Goal: Information Seeking & Learning: Check status

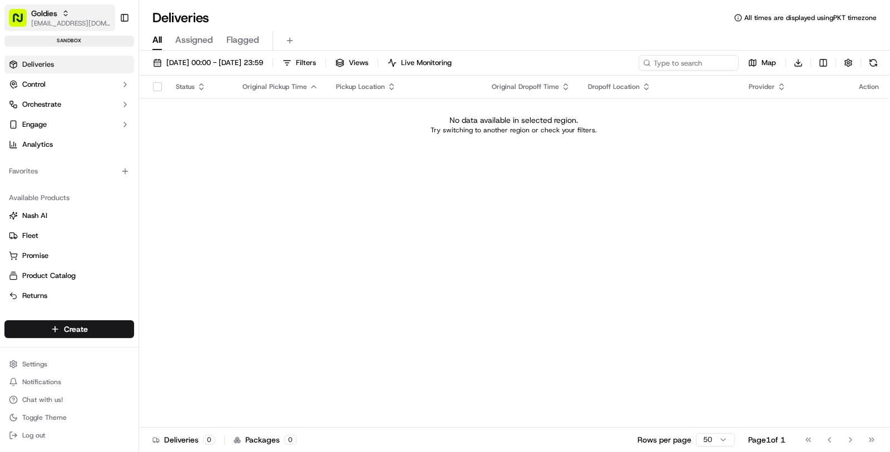
click at [55, 16] on span "Goldies" at bounding box center [44, 13] width 26 height 11
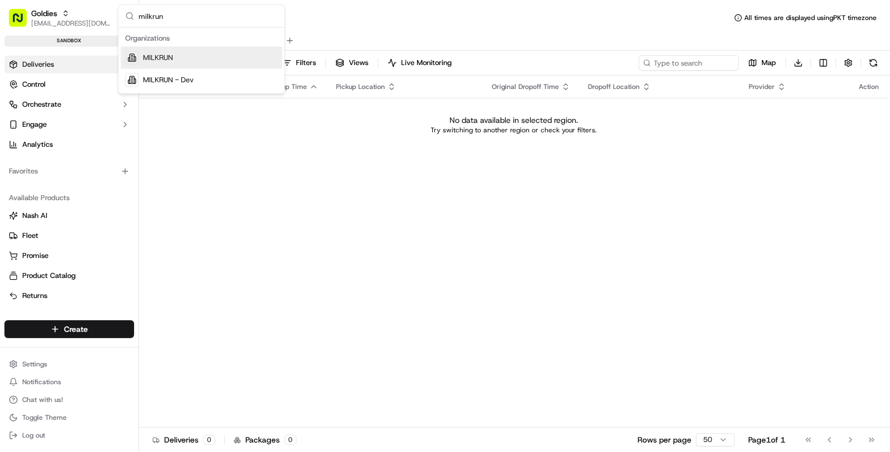
type input "milkrun"
click at [170, 63] on div "MILKRUN" at bounding box center [201, 58] width 161 height 22
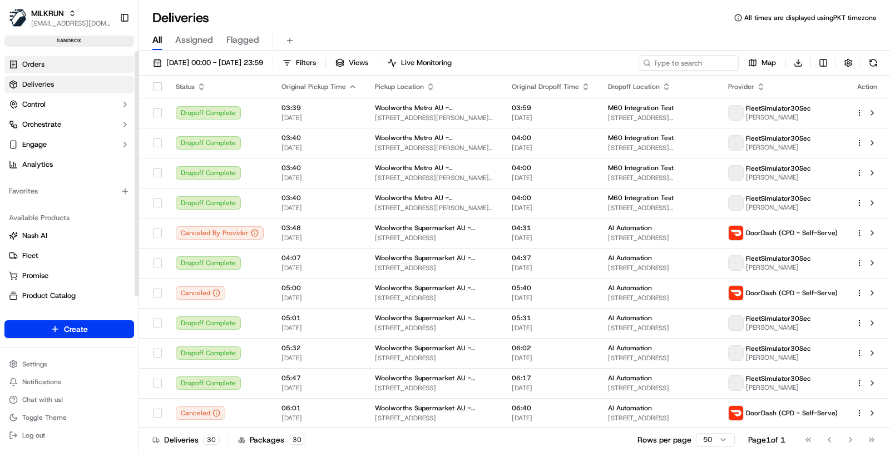
click at [78, 69] on link "Orders" at bounding box center [69, 65] width 130 height 18
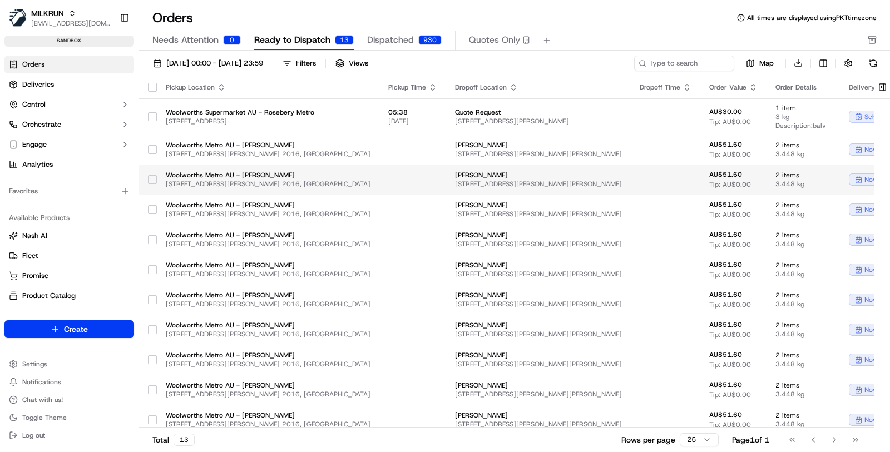
click at [324, 172] on td "Woolworths Metro AU - [PERSON_NAME] [STREET_ADDRESS][PERSON_NAME]" at bounding box center [268, 180] width 223 height 30
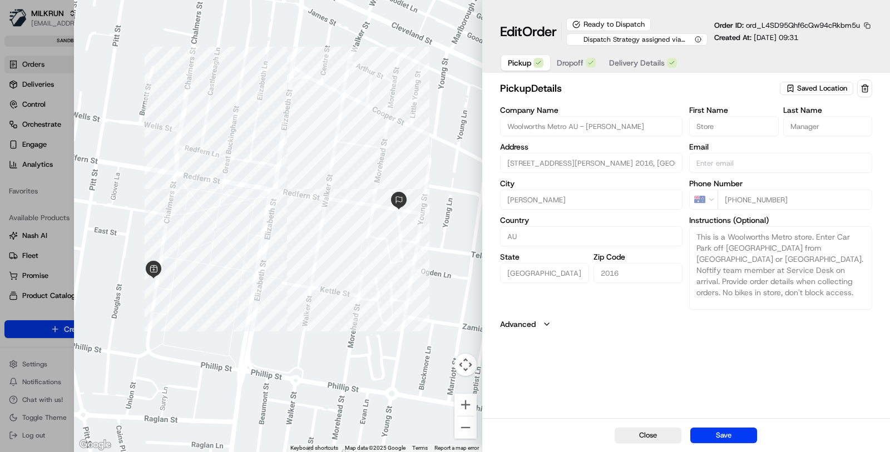
click at [870, 23] on button "button" at bounding box center [867, 26] width 10 height 10
click at [807, 40] on button "Copy ID" at bounding box center [836, 41] width 101 height 13
click at [658, 437] on button "Close" at bounding box center [648, 436] width 67 height 16
type input "+1"
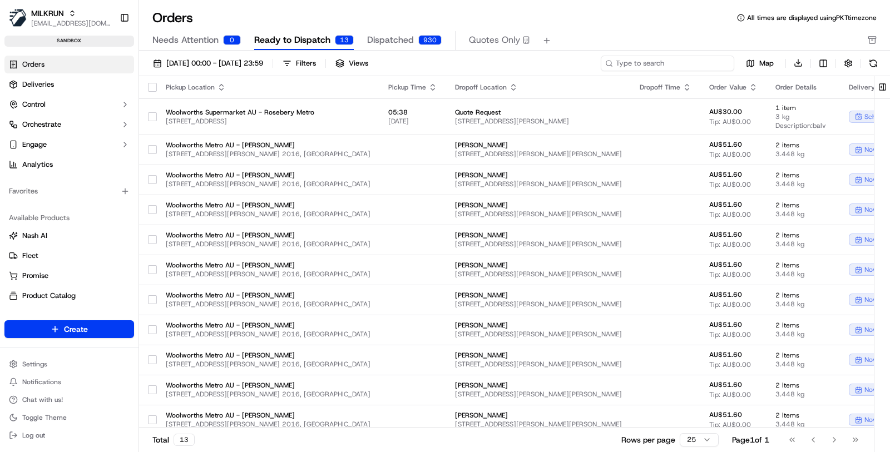
click at [716, 65] on input at bounding box center [668, 64] width 134 height 16
paste input "ord_gd4RdLMRoAU5z6aeGhcaaz"
type input "ord_gd4RdLMRoAU5z6aeGhcaaz"
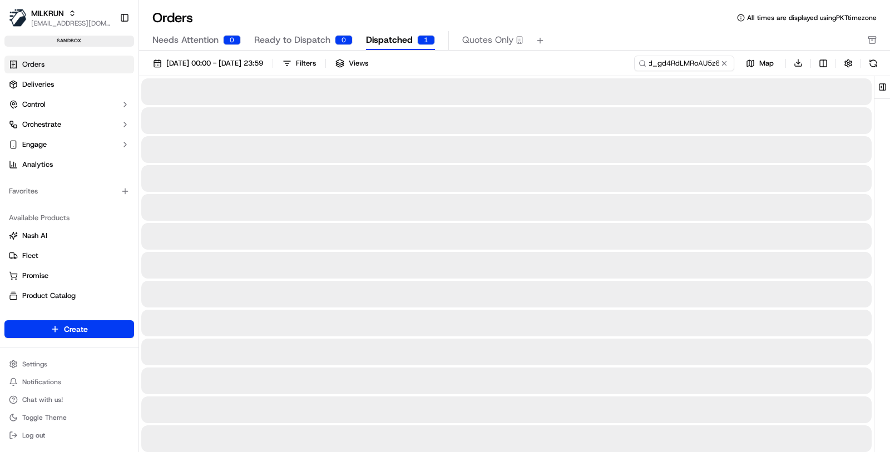
click at [384, 41] on span "Dispatched" at bounding box center [389, 39] width 47 height 13
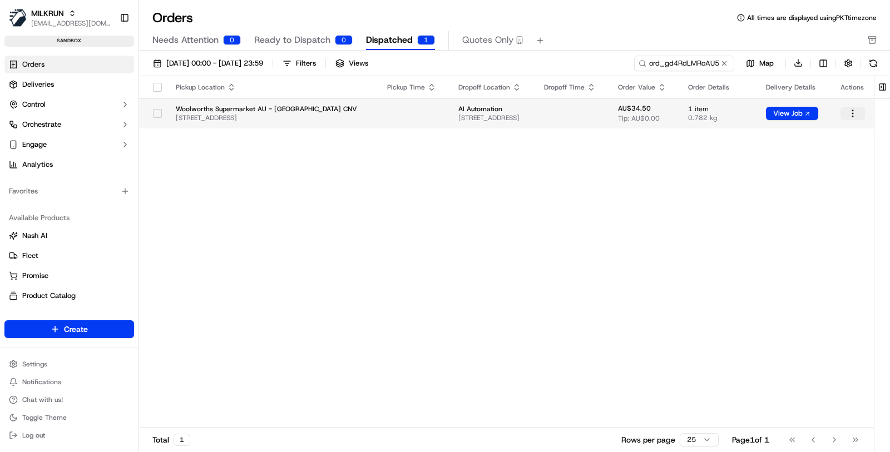
click at [855, 115] on html "MILKRUN [EMAIL_ADDRESS][DOMAIN_NAME] Toggle Sidebar sandbox Orders Deliveries C…" at bounding box center [445, 226] width 890 height 452
click at [55, 365] on html "MILKRUN [EMAIL_ADDRESS][DOMAIN_NAME] Toggle Sidebar sandbox Orders Deliveries C…" at bounding box center [445, 226] width 890 height 452
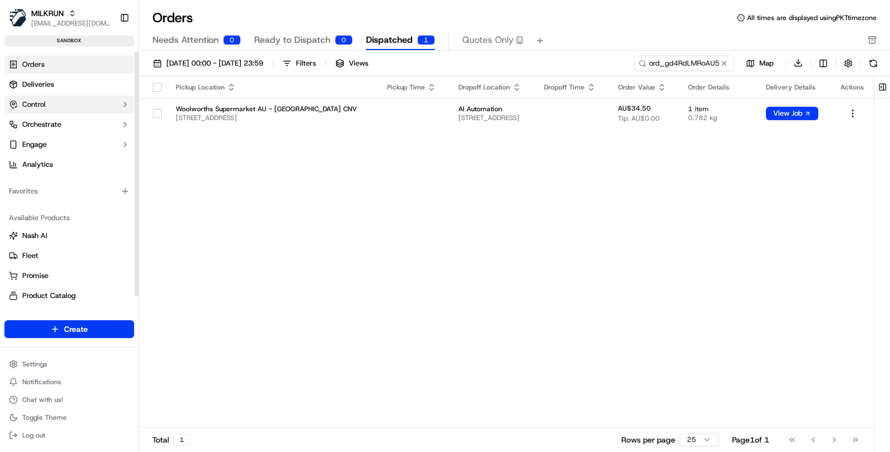
click at [84, 112] on button "Control" at bounding box center [69, 105] width 130 height 18
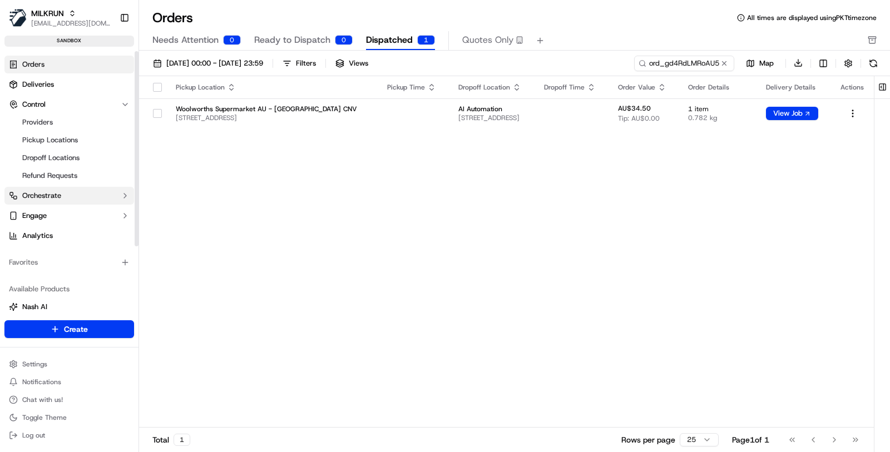
click at [68, 198] on button "Orchestrate" at bounding box center [69, 196] width 130 height 18
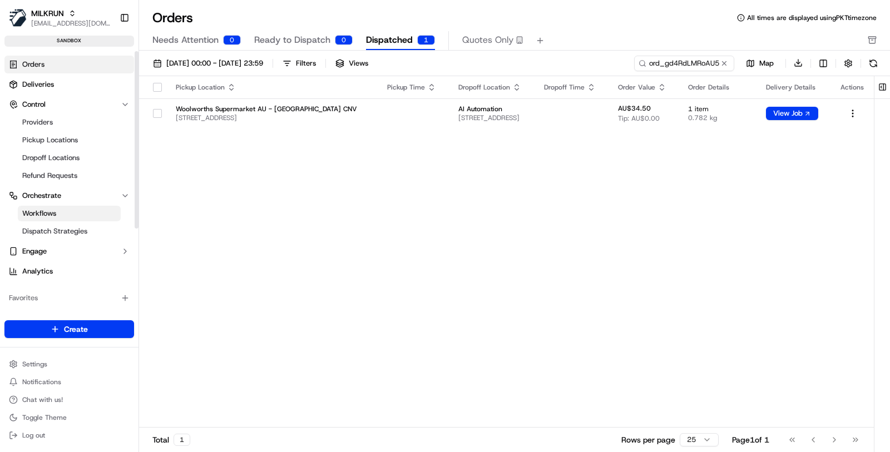
click at [70, 212] on link "Workflows" at bounding box center [69, 214] width 103 height 16
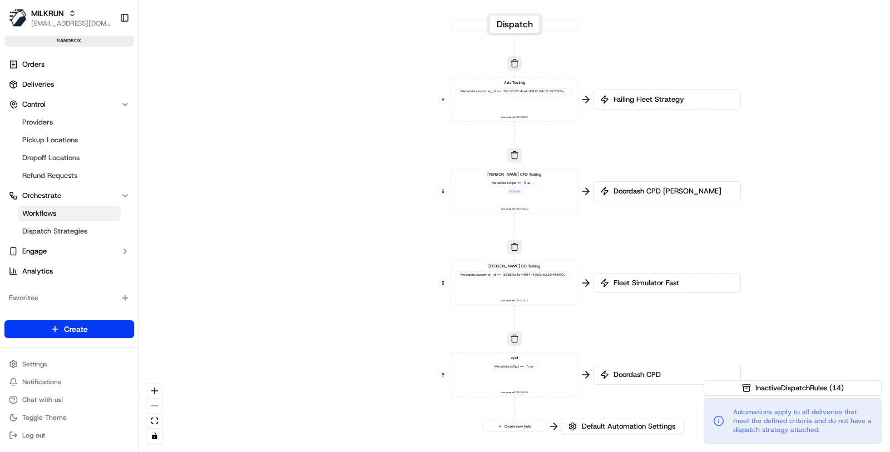
click at [516, 199] on div "[PERSON_NAME] CPD Testing Metadata .isCpd == True + 1 more Last updated: [DATE]…" at bounding box center [515, 192] width 119 height 40
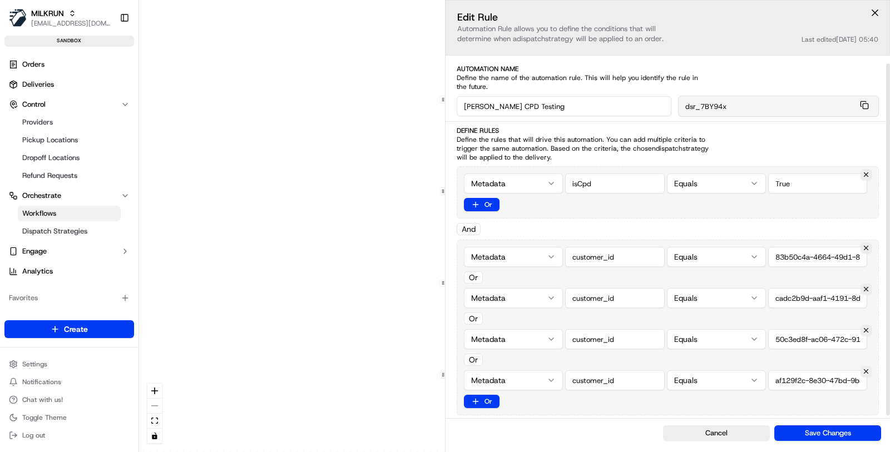
scroll to position [78, 0]
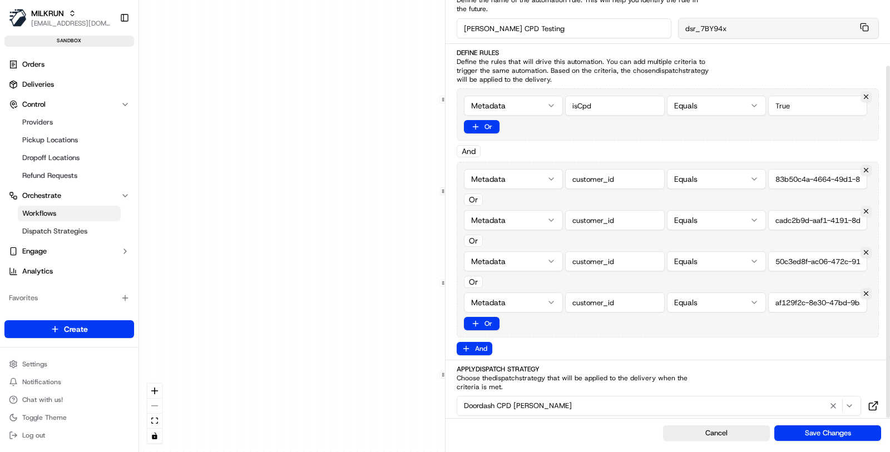
click at [664, 409] on button "Doordash CPD [PERSON_NAME]" at bounding box center [659, 406] width 404 height 20
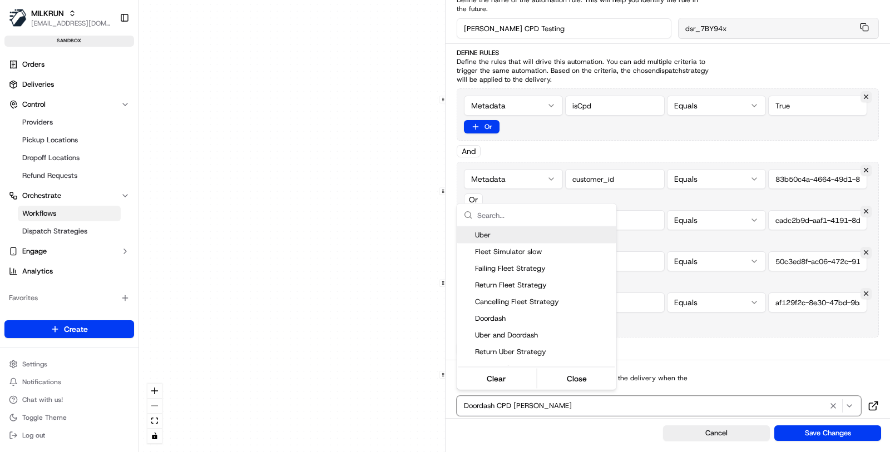
click at [735, 371] on html "MILKRUN [EMAIL_ADDRESS][DOMAIN_NAME] Toggle Sidebar sandbox Orders Deliveries C…" at bounding box center [445, 226] width 890 height 452
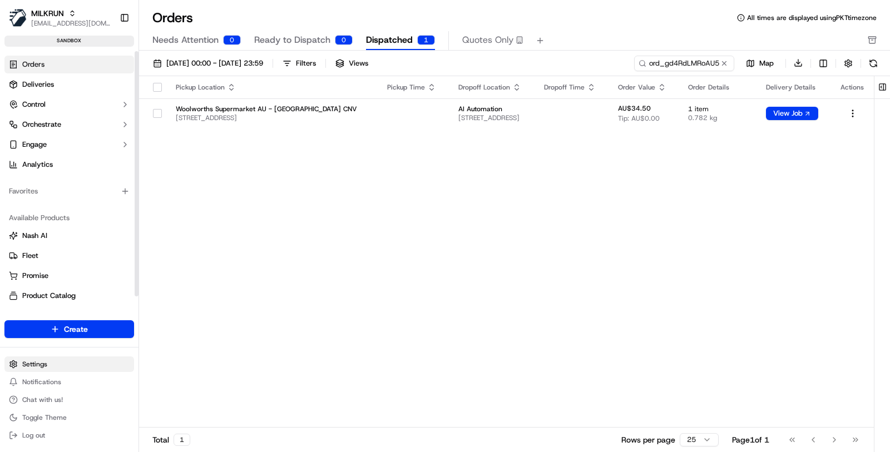
click at [61, 365] on html "MILKRUN [EMAIL_ADDRESS][DOMAIN_NAME] Toggle Sidebar sandbox Orders Deliveries C…" at bounding box center [445, 226] width 890 height 452
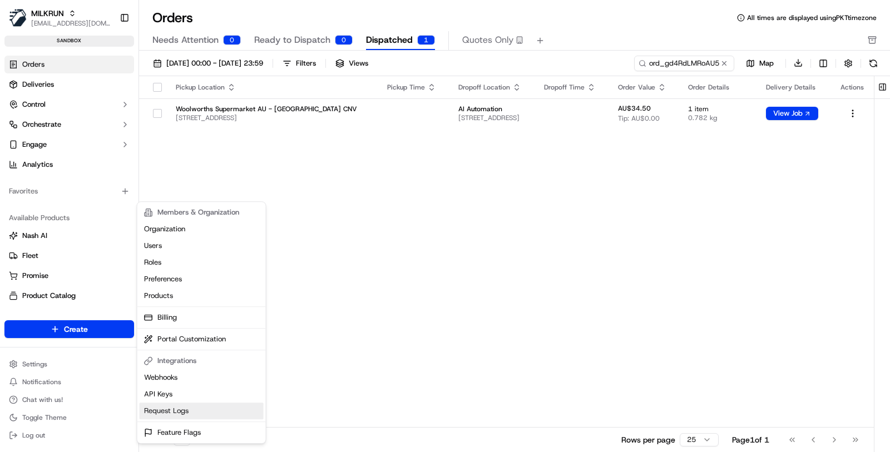
click at [193, 411] on link "Request Logs" at bounding box center [202, 411] width 124 height 17
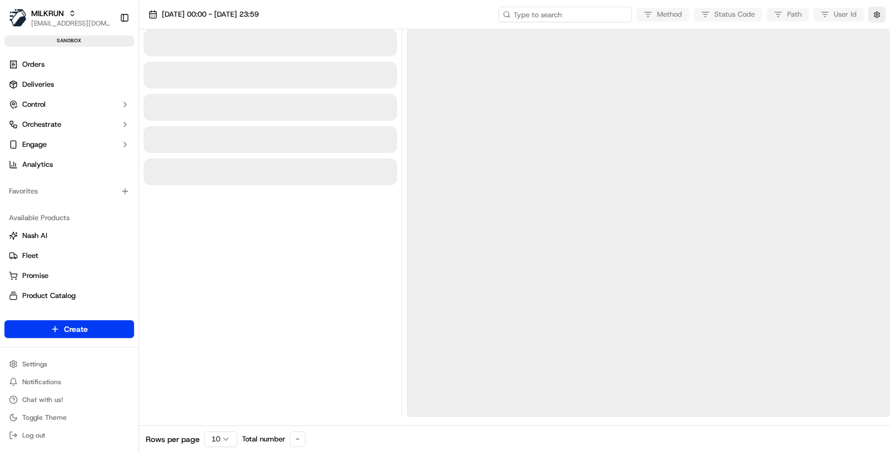
click at [556, 15] on input at bounding box center [565, 15] width 134 height 16
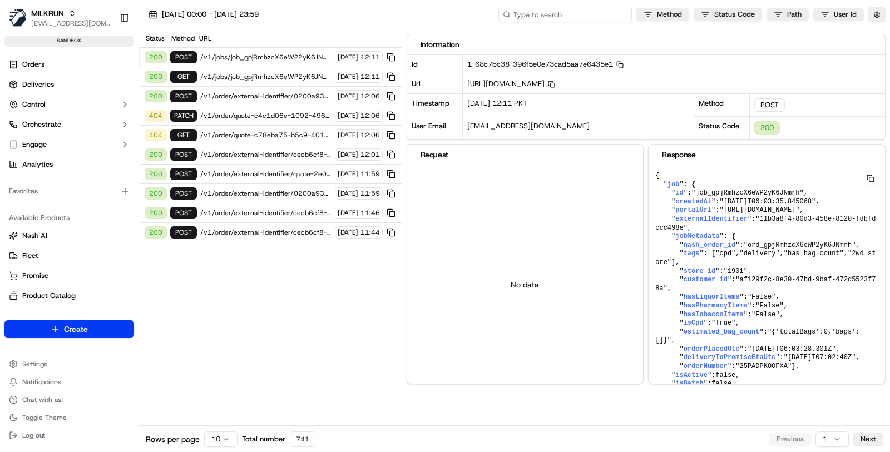
paste input "ord_gd4RdLMRoAU5z6aeGhcaaz"
type input "ord_gd4RdLMRoAU5z6aeGhcaaz"
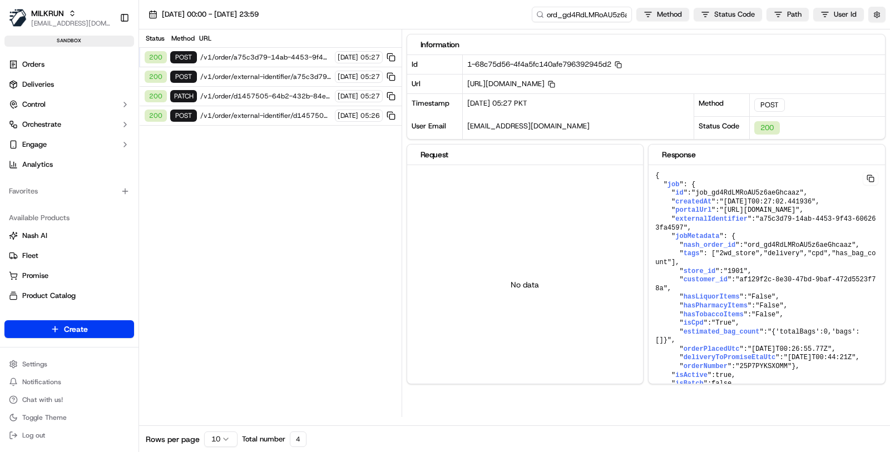
click at [233, 111] on span "/v1/order/external-identifier/d1457505-64b2-432b-84e9-46c33c309e42" at bounding box center [265, 115] width 131 height 9
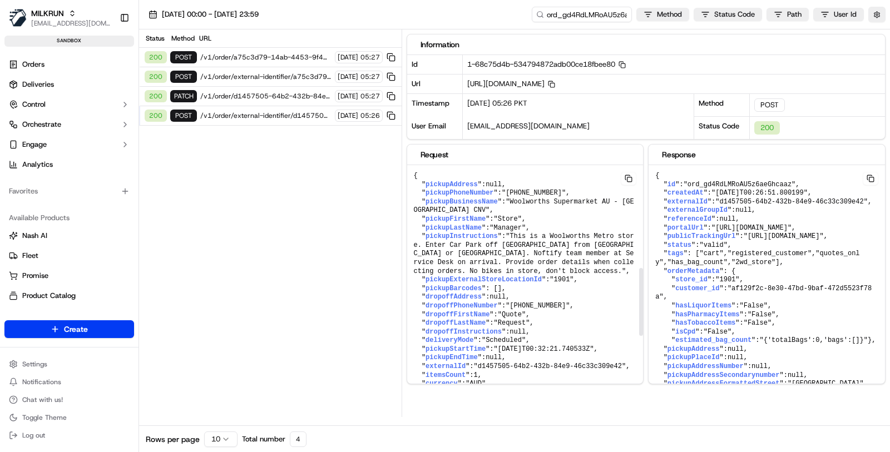
scroll to position [606, 0]
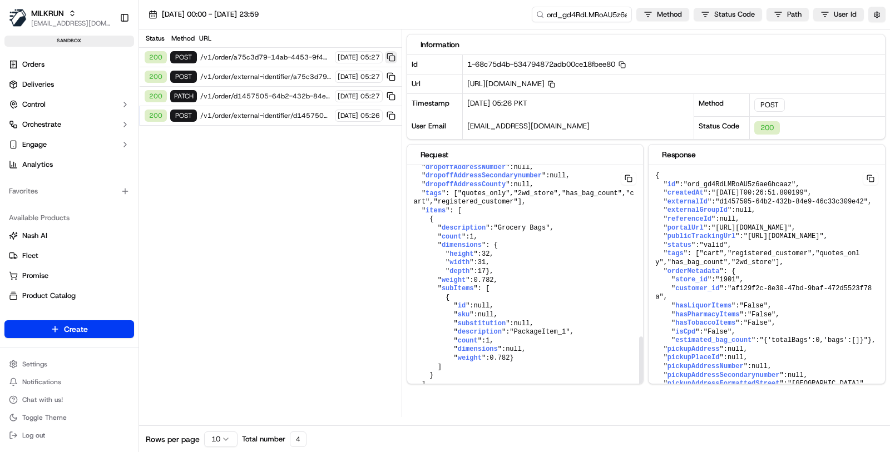
click at [392, 58] on button at bounding box center [391, 57] width 12 height 12
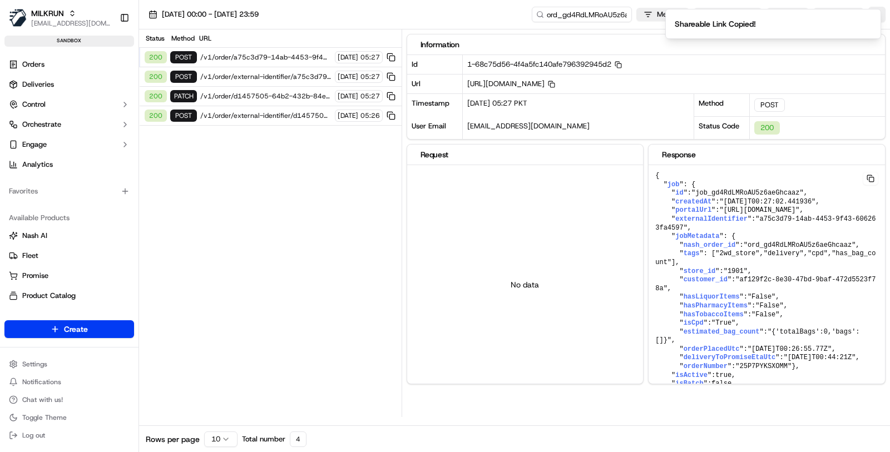
click at [280, 119] on div "200 POST /v1/order/external-identifier/d1457505-64b2-432b-84e9-46c33c309e42 15/…" at bounding box center [270, 115] width 263 height 19
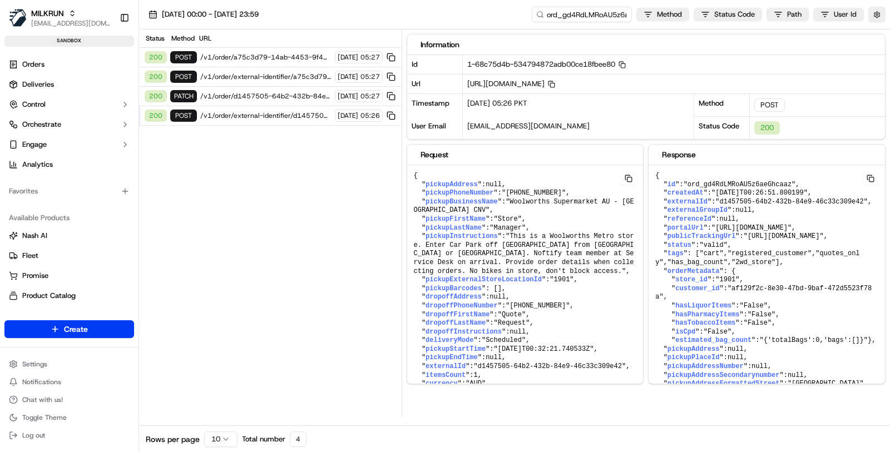
click at [280, 119] on div "200 POST /v1/order/external-identifier/d1457505-64b2-432b-84e9-46c33c309e42 15/…" at bounding box center [270, 115] width 263 height 19
click at [632, 67] on div "1-68c75d4b-534794872adb00ce18fbee80 Copy 1-68c75d4b-534794872adb00ce18fbee80" at bounding box center [674, 64] width 423 height 19
click at [626, 64] on icon "button" at bounding box center [622, 64] width 7 height 7
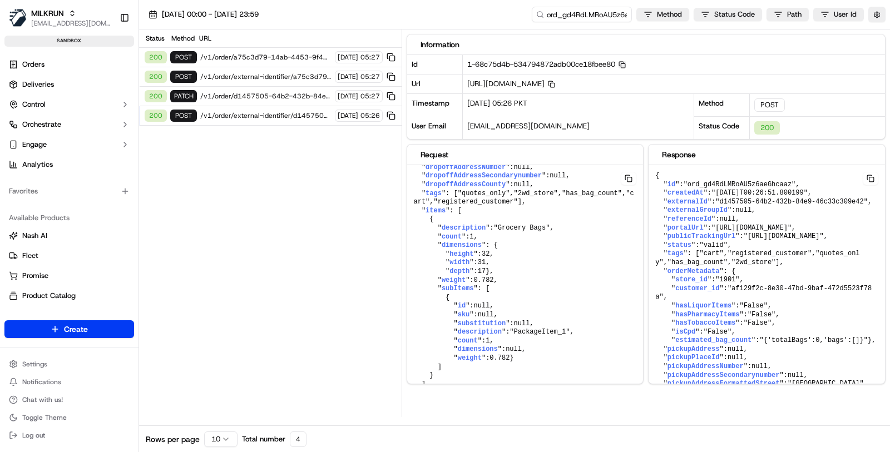
click at [276, 113] on span "/v1/order/external-identifier/d1457505-64b2-432b-84e9-46c33c309e42" at bounding box center [265, 115] width 131 height 9
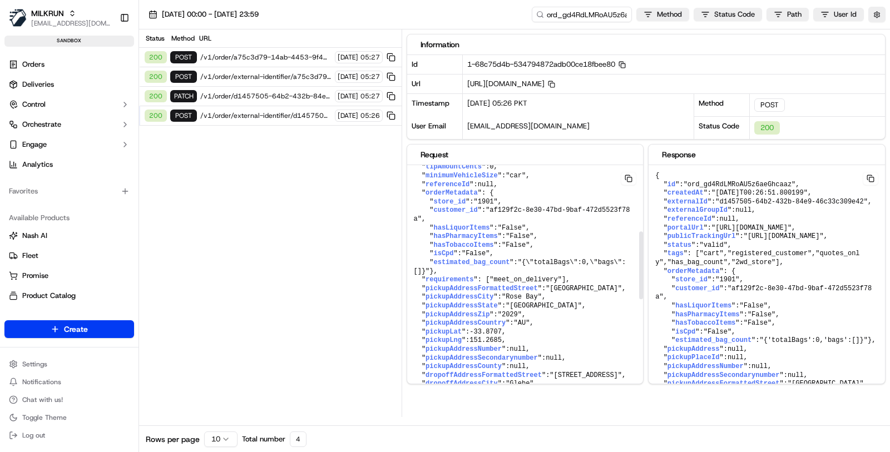
scroll to position [235, 0]
click at [294, 123] on div "Status Method URL 200 POST /v1/order/a75c3d79-14ab-4453-9f43-606263fa4597/autod…" at bounding box center [270, 223] width 263 height 388
click at [294, 106] on div "200 POST /v1/order/external-identifier/d1457505-64b2-432b-84e9-46c33c309e42 15/…" at bounding box center [270, 115] width 263 height 19
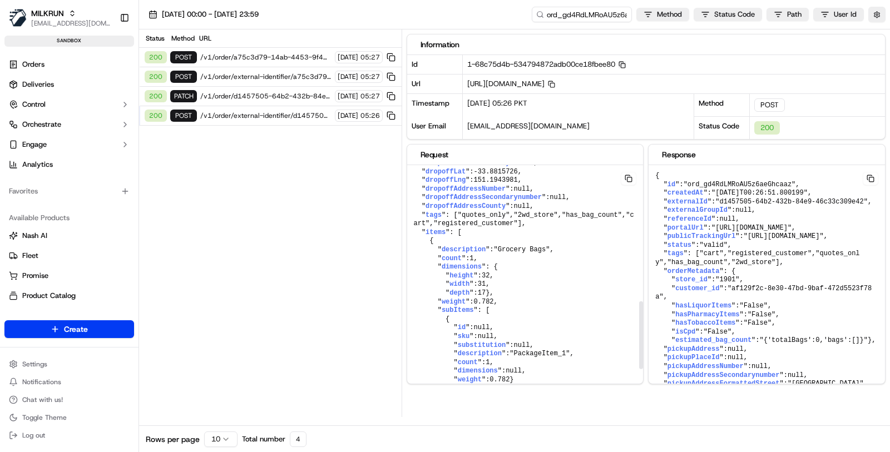
scroll to position [606, 0]
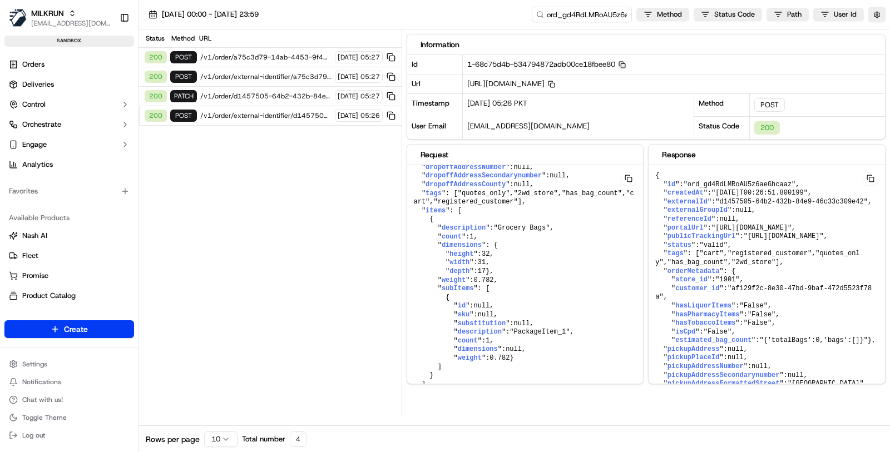
click at [266, 95] on span "/v1/order/d1457505-64b2-432b-84e9-46c33c309e42" at bounding box center [265, 96] width 131 height 9
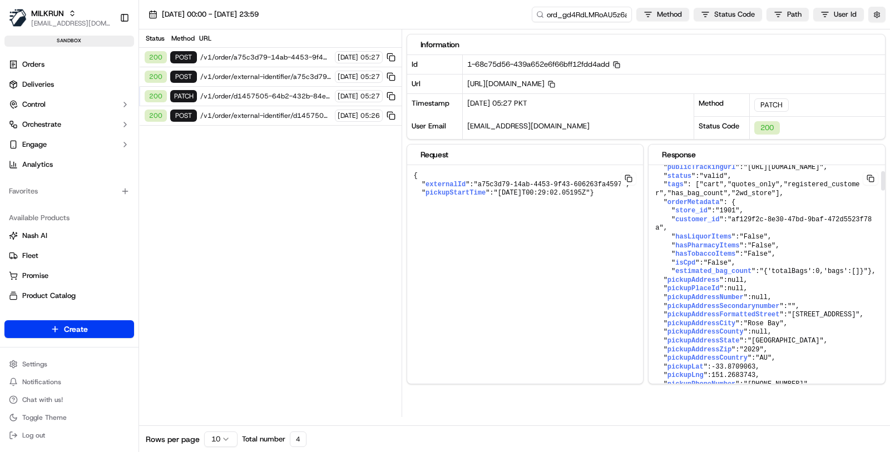
scroll to position [76, 0]
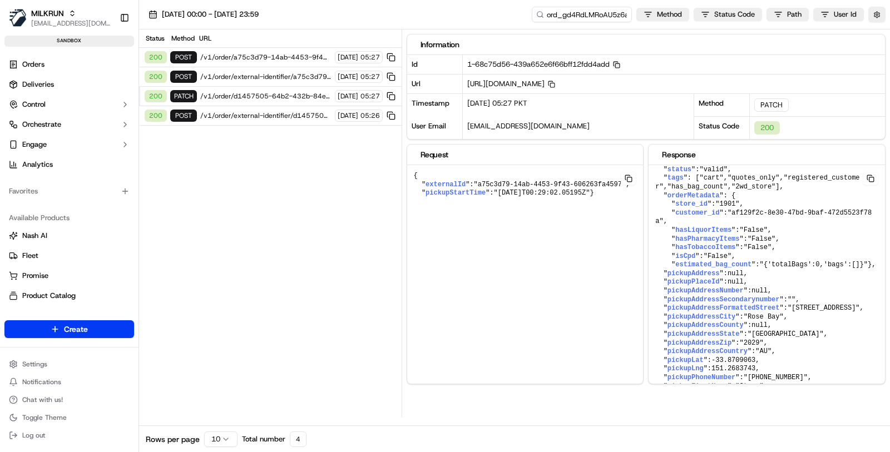
click at [260, 77] on span "/v1/order/external-identifier/a75c3d79-14ab-4453-9f43-606263fa4597" at bounding box center [265, 76] width 131 height 9
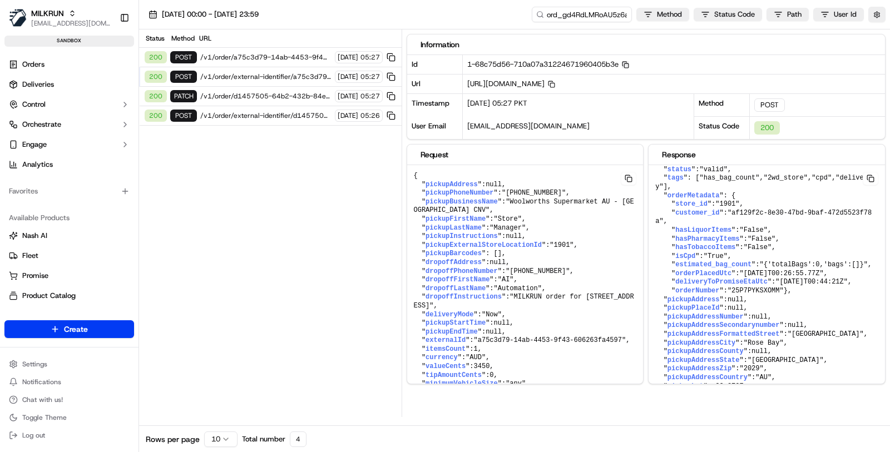
click at [289, 80] on div "200 POST /v1/order/external-identifier/a75c3d79-14ab-4453-9f43-606263fa4597 15/…" at bounding box center [270, 76] width 263 height 19
click at [279, 113] on span "/v1/order/external-identifier/d1457505-64b2-432b-84e9-46c33c309e42" at bounding box center [265, 115] width 131 height 9
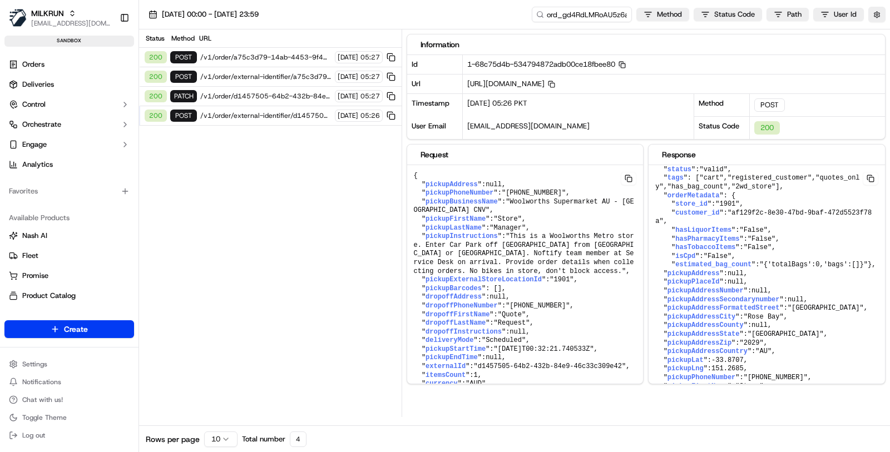
click at [277, 98] on div "200 PATCH /v1/order/d1457505-64b2-432b-84e9-46c33c309e42 15/09/2025 05:27" at bounding box center [270, 96] width 263 height 19
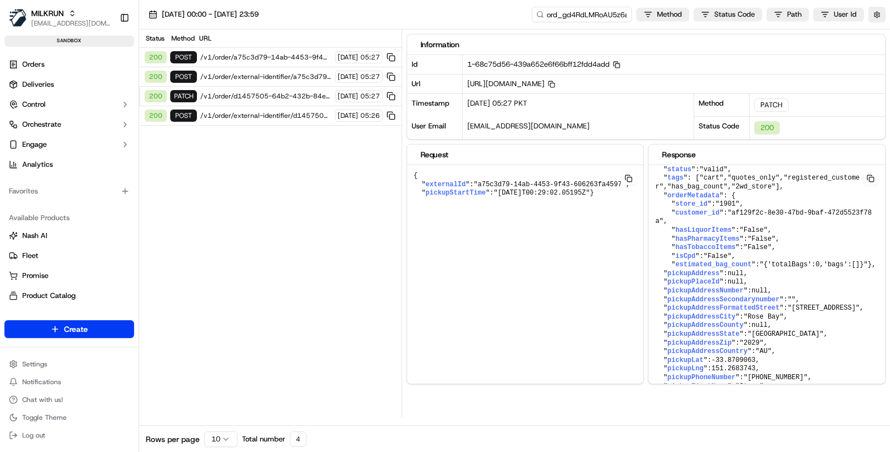
click at [280, 87] on div "200 PATCH /v1/order/d1457505-64b2-432b-84e9-46c33c309e42 15/09/2025 05:27" at bounding box center [270, 96] width 263 height 19
click at [277, 75] on span "/v1/order/external-identifier/a75c3d79-14ab-4453-9f43-606263fa4597" at bounding box center [265, 76] width 131 height 9
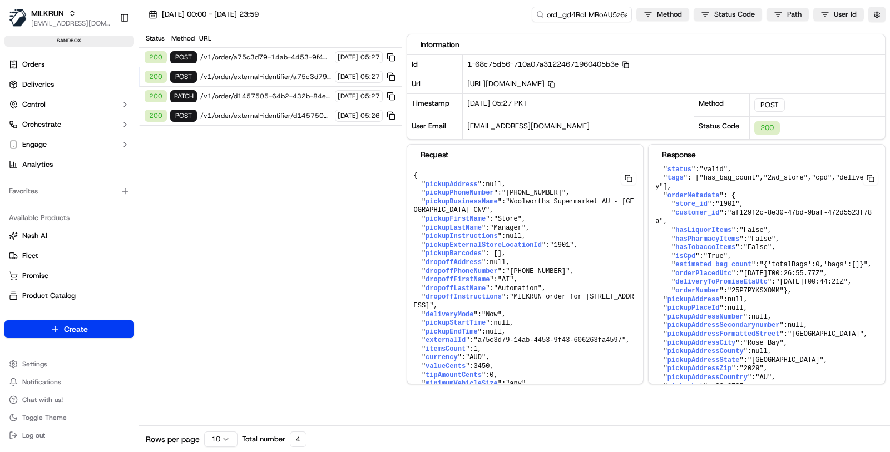
click at [277, 92] on span "/v1/order/d1457505-64b2-432b-84e9-46c33c309e42" at bounding box center [265, 96] width 131 height 9
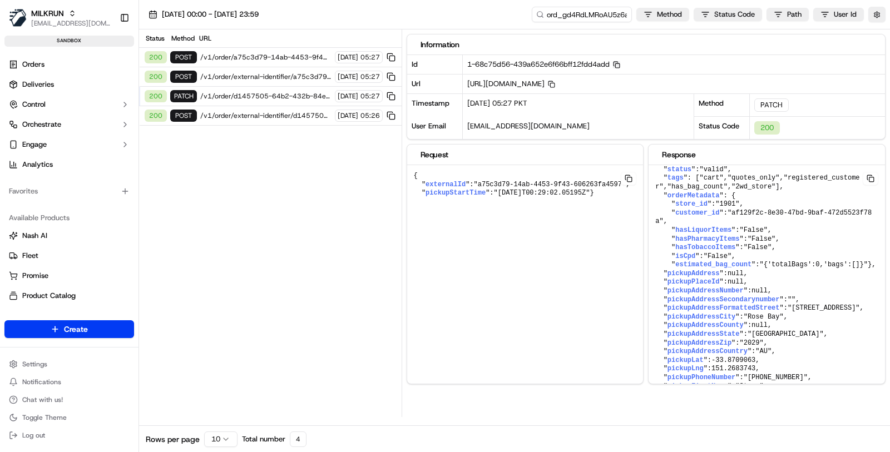
click at [280, 75] on span "/v1/order/external-identifier/a75c3d79-14ab-4453-9f43-606263fa4597" at bounding box center [265, 76] width 131 height 9
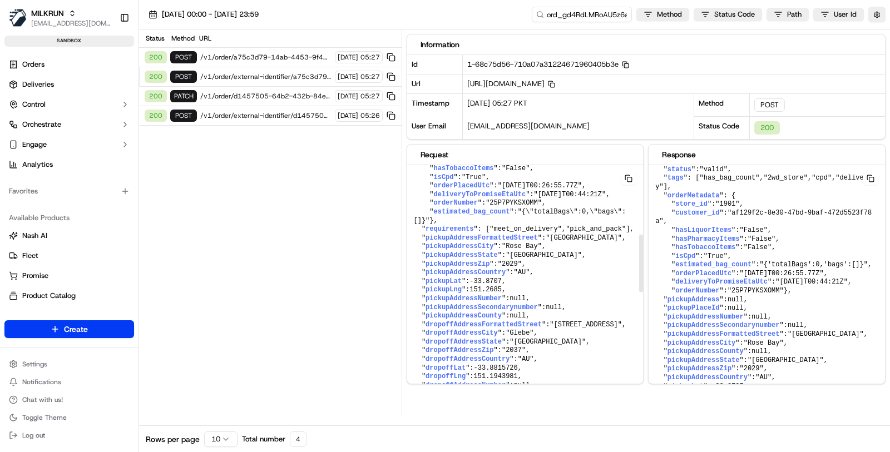
scroll to position [285, 0]
click at [292, 76] on span "/v1/order/external-identifier/a75c3d79-14ab-4453-9f43-606263fa4597" at bounding box center [265, 76] width 131 height 9
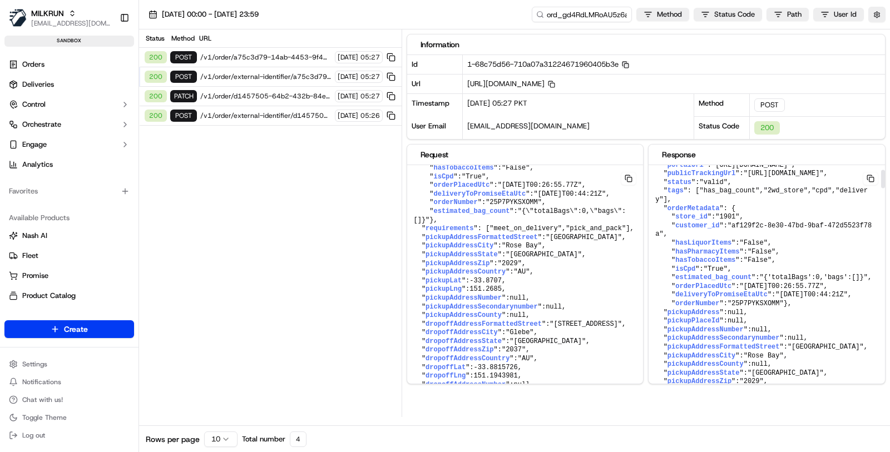
scroll to position [59, 0]
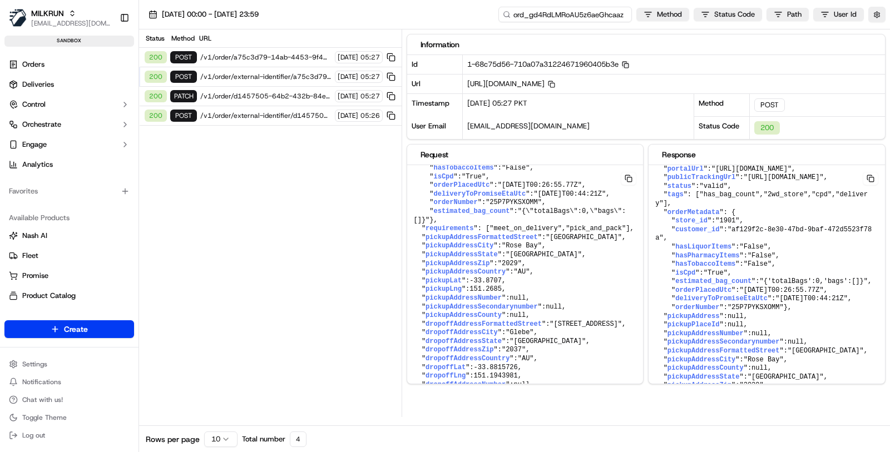
click at [600, 12] on input "ord_gd4RdLMRoAU5z6aeGhcaaz" at bounding box center [565, 15] width 134 height 16
click at [283, 115] on span "/v1/order/external-identifier/d1457505-64b2-432b-84e9-46c33c309e42" at bounding box center [265, 115] width 131 height 9
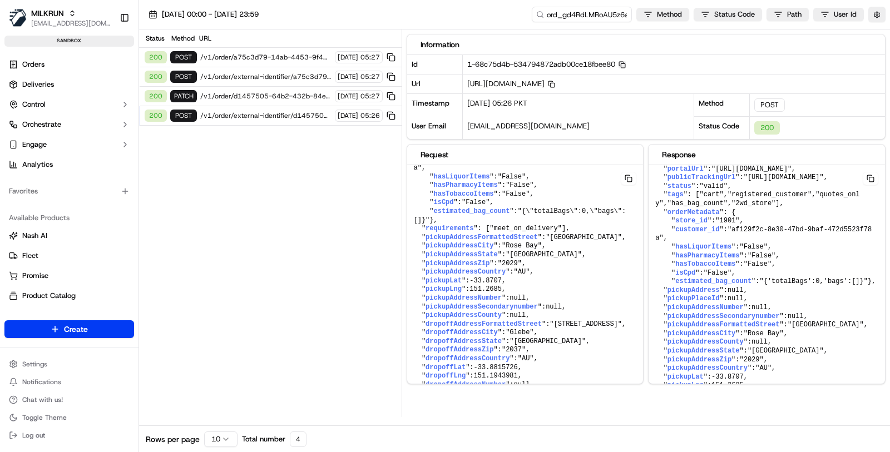
click at [267, 92] on span "/v1/order/d1457505-64b2-432b-84e9-46c33c309e42" at bounding box center [265, 96] width 131 height 9
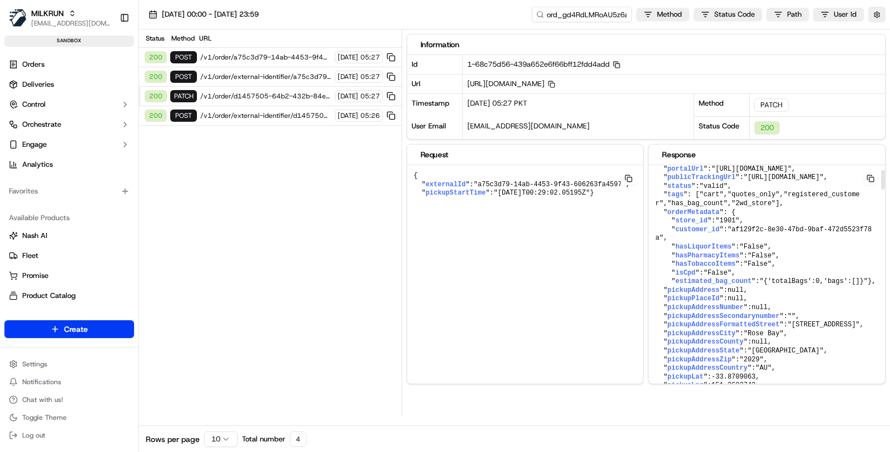
click at [630, 172] on button at bounding box center [629, 178] width 16 height 13
click at [254, 70] on div "200 POST /v1/order/external-identifier/a75c3d79-14ab-4453-9f43-606263fa4597 15/…" at bounding box center [270, 76] width 263 height 19
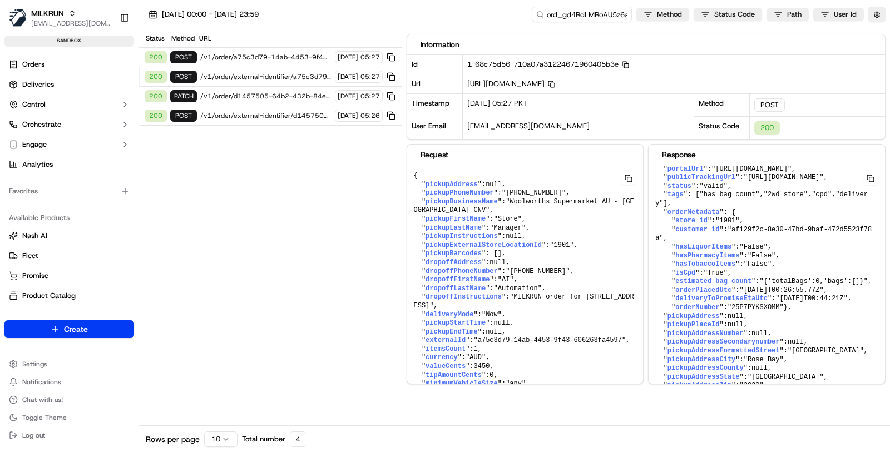
click at [254, 72] on span "/v1/order/external-identifier/a75c3d79-14ab-4453-9f43-606263fa4597" at bounding box center [265, 76] width 131 height 9
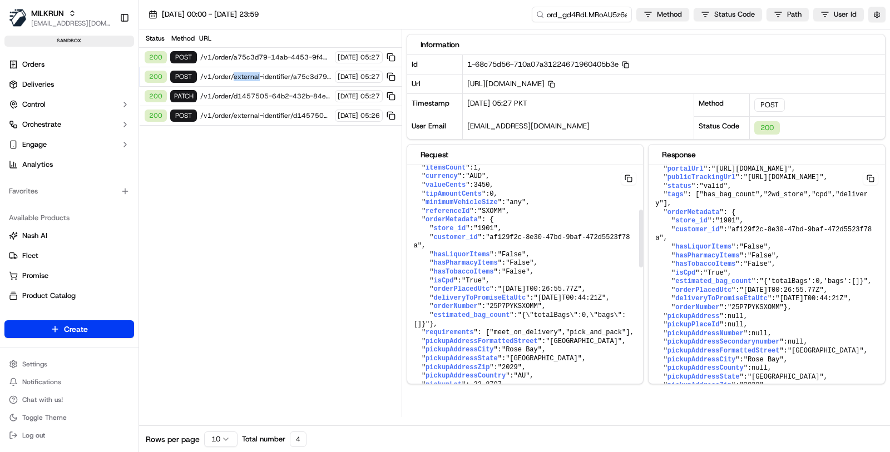
scroll to position [182, 0]
click at [297, 75] on span "/v1/order/external-identifier/a75c3d79-14ab-4453-9f43-606263fa4597" at bounding box center [265, 76] width 131 height 9
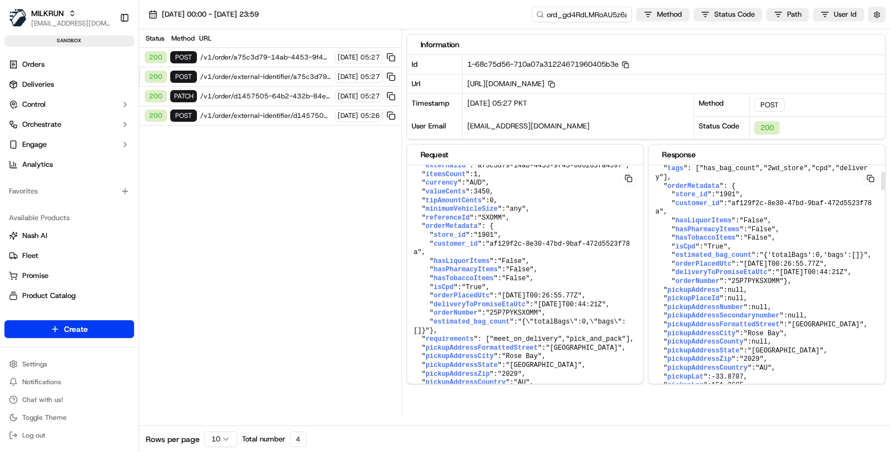
scroll to position [91, 0]
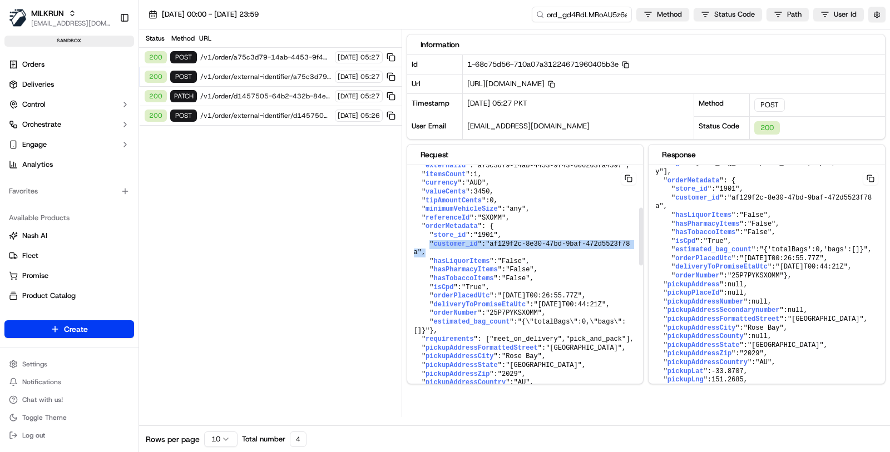
drag, startPoint x: 428, startPoint y: 246, endPoint x: 445, endPoint y: 257, distance: 19.8
click at [445, 257] on pre "{ " pickupAddress ": null , " pickupPhoneNumber ": "+61285659315" , " pickupBus…" at bounding box center [525, 418] width 236 height 855
click at [285, 76] on span "/v1/order/external-identifier/a75c3d79-14ab-4453-9f43-606263fa4597" at bounding box center [265, 76] width 131 height 9
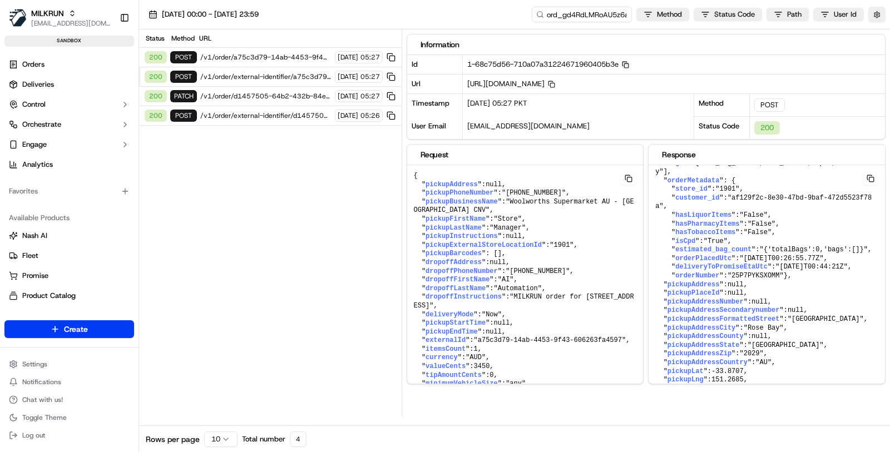
click at [267, 58] on span "/v1/order/a75c3d79-14ab-4453-9f43-606263fa4597/autodispatch" at bounding box center [265, 57] width 131 height 9
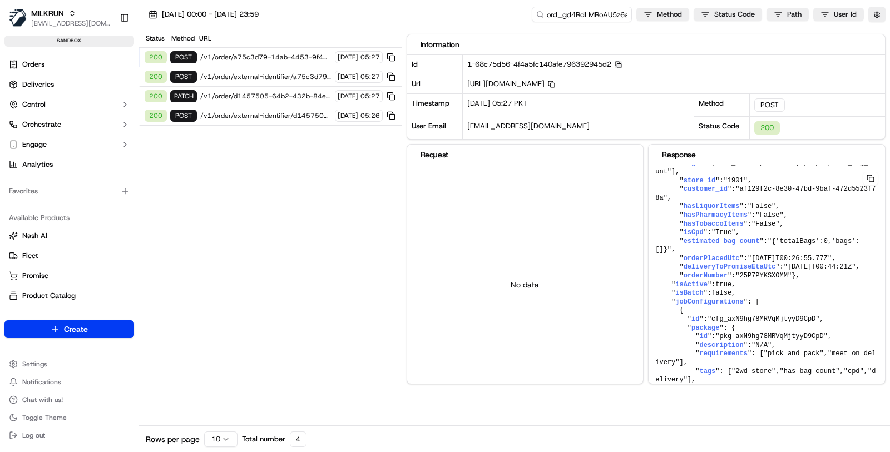
click at [269, 72] on span "/v1/order/external-identifier/a75c3d79-14ab-4453-9f43-606263fa4597" at bounding box center [265, 76] width 131 height 9
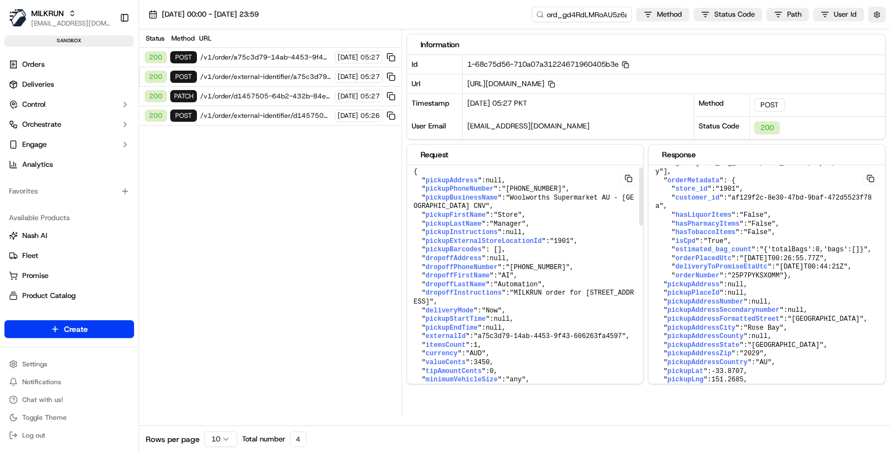
scroll to position [14, 0]
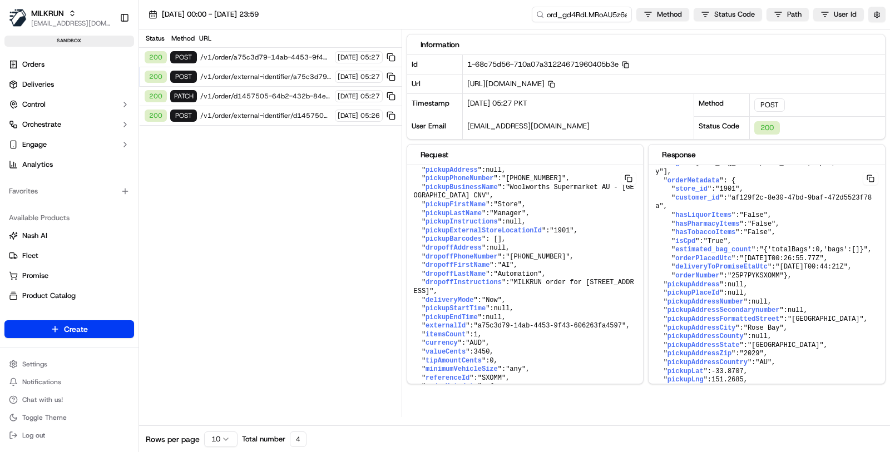
click at [307, 59] on span "/v1/order/a75c3d79-14ab-4453-9f43-606263fa4597/autodispatch" at bounding box center [265, 57] width 131 height 9
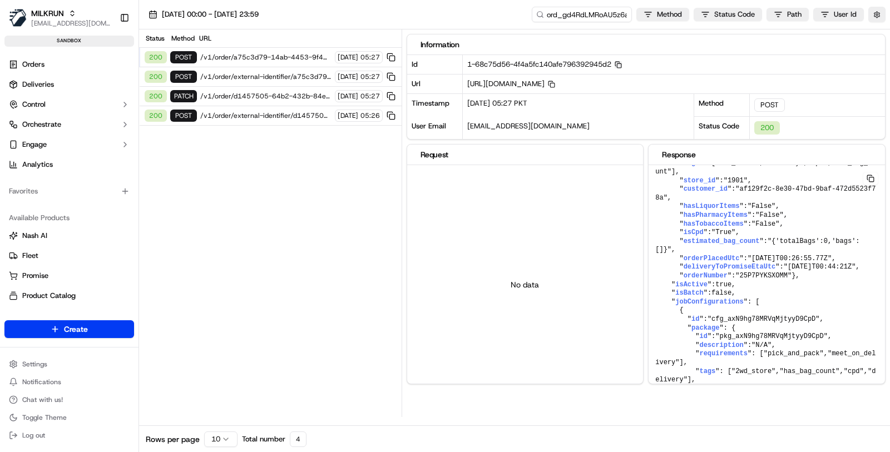
click at [309, 70] on div "200 POST /v1/order/external-identifier/a75c3d79-14ab-4453-9f43-606263fa4597 15/…" at bounding box center [270, 76] width 263 height 19
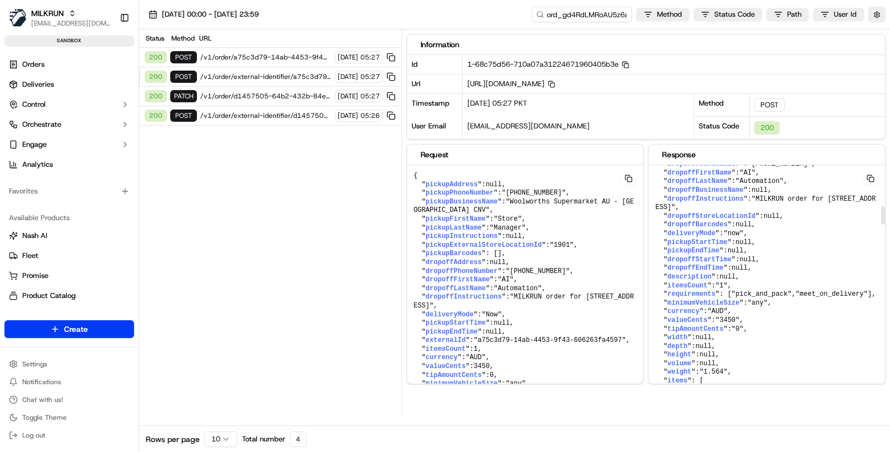
scroll to position [547, 0]
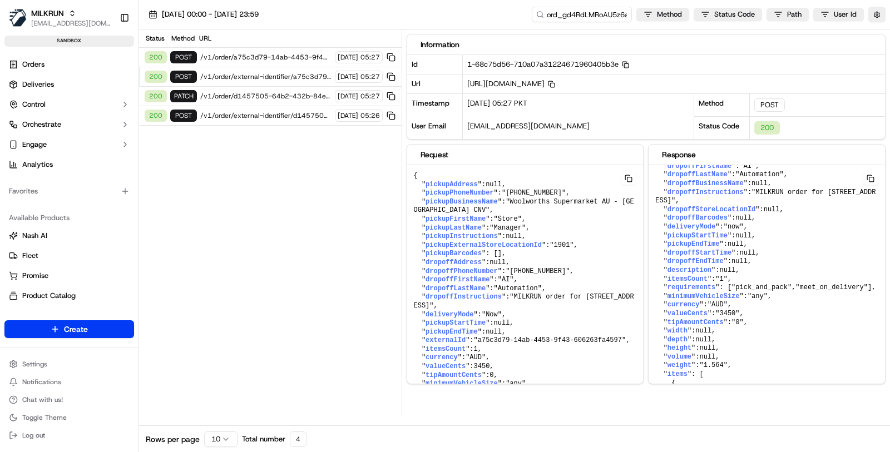
click at [258, 72] on span "/v1/order/external-identifier/a75c3d79-14ab-4453-9f43-606263fa4597" at bounding box center [265, 76] width 131 height 9
click at [635, 57] on div "1-68c75d56-710a07a31224671960405b3e Copy 1-68c75d56-710a07a31224671960405b3e" at bounding box center [674, 64] width 423 height 19
click at [629, 60] on span "1-68c75d56-710a07a31224671960405b3e Copy 1-68c75d56-710a07a31224671960405b3e" at bounding box center [548, 64] width 162 height 9
click at [629, 62] on icon "button" at bounding box center [625, 64] width 7 height 7
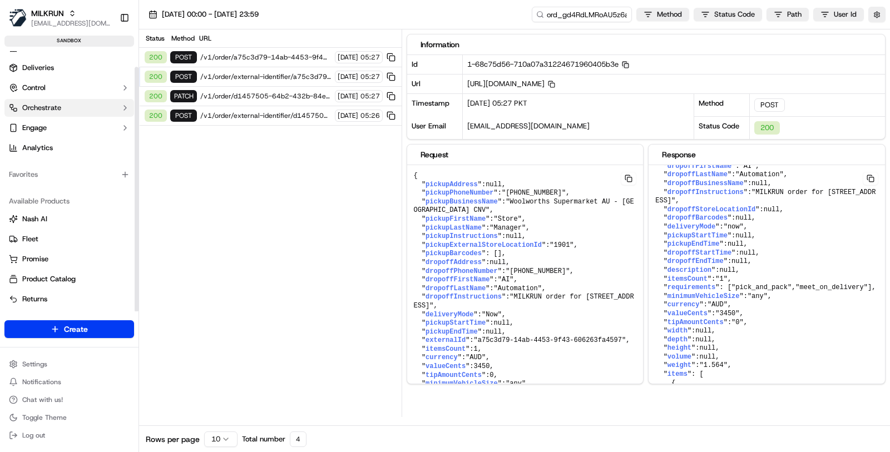
click at [71, 102] on button "Orchestrate" at bounding box center [69, 108] width 130 height 18
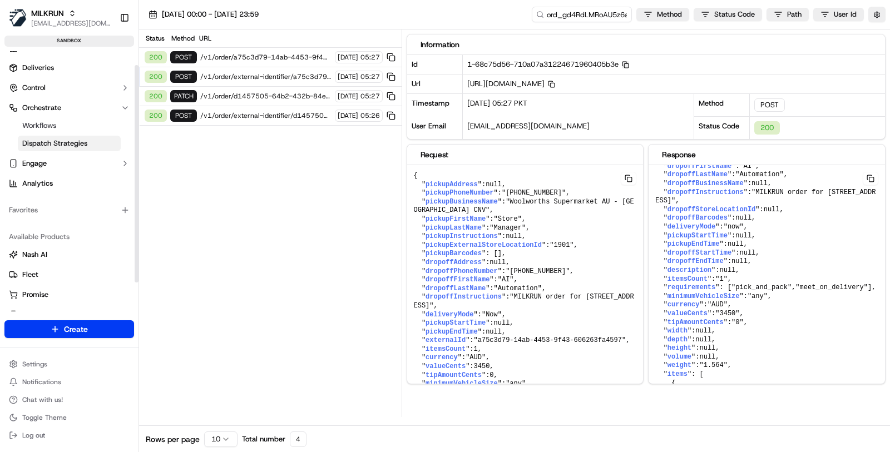
click at [79, 141] on span "Dispatch Strategies" at bounding box center [54, 144] width 65 height 10
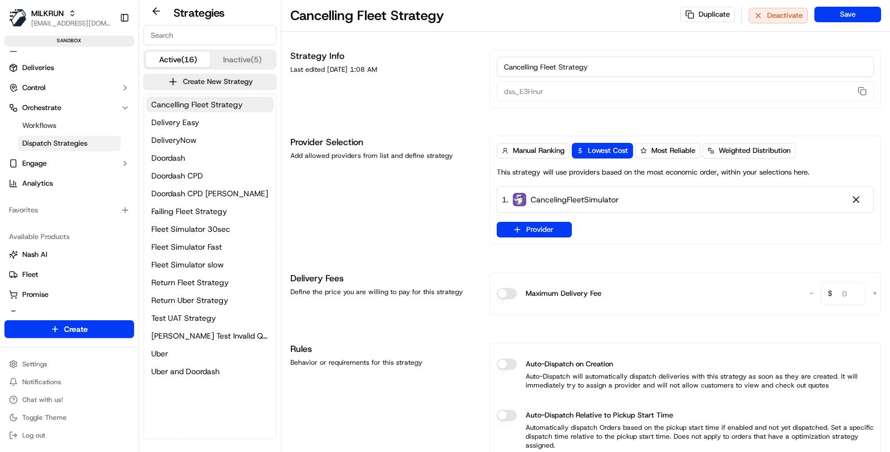
click at [215, 37] on input at bounding box center [210, 35] width 133 height 20
paste input "dss_ZjVjyM"
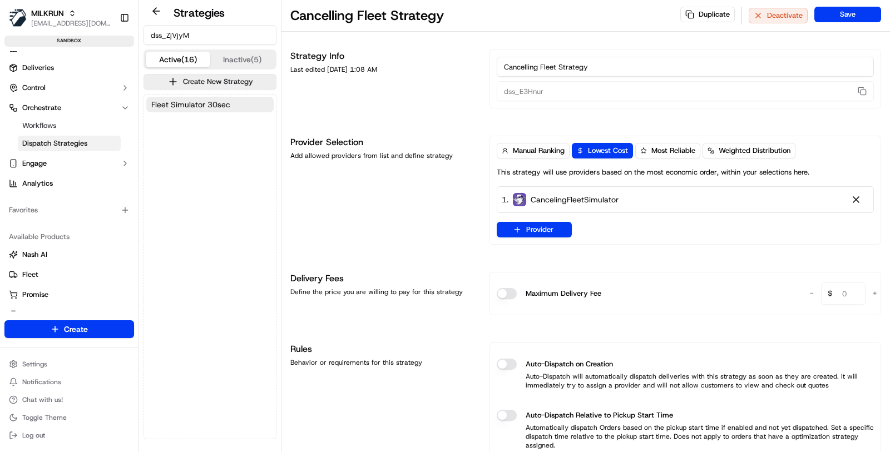
type input "dss_ZjVjyM"
